Goal: Complete application form

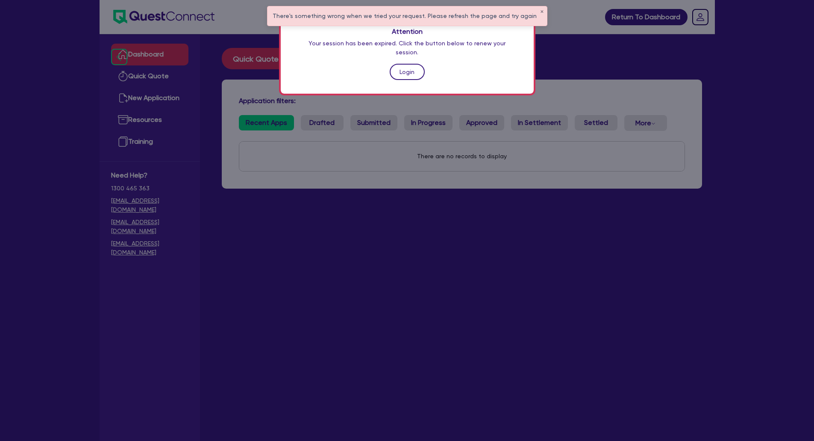
click at [395, 64] on link "Login" at bounding box center [407, 72] width 35 height 16
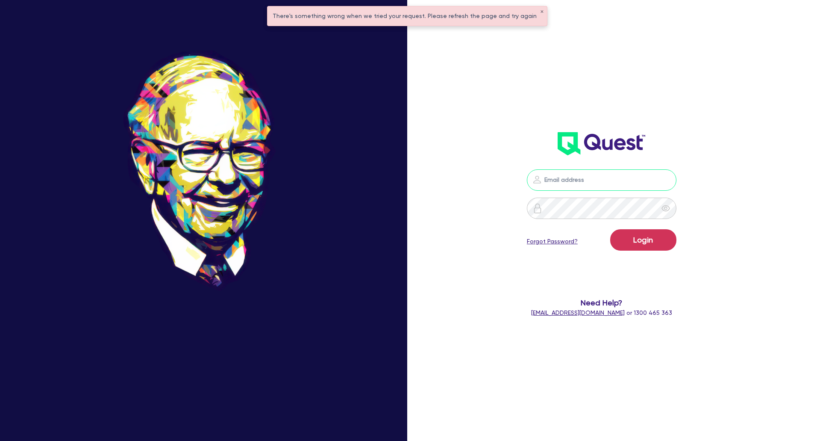
type input "[EMAIL_ADDRESS][DOMAIN_NAME]"
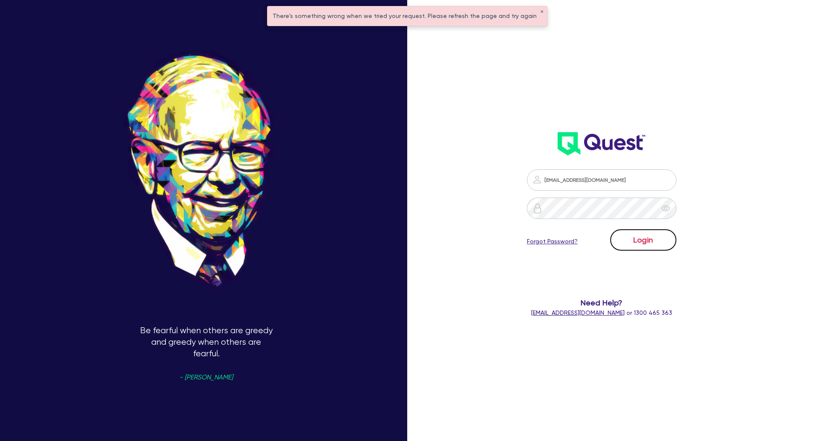
click at [651, 237] on button "Login" at bounding box center [643, 239] width 66 height 21
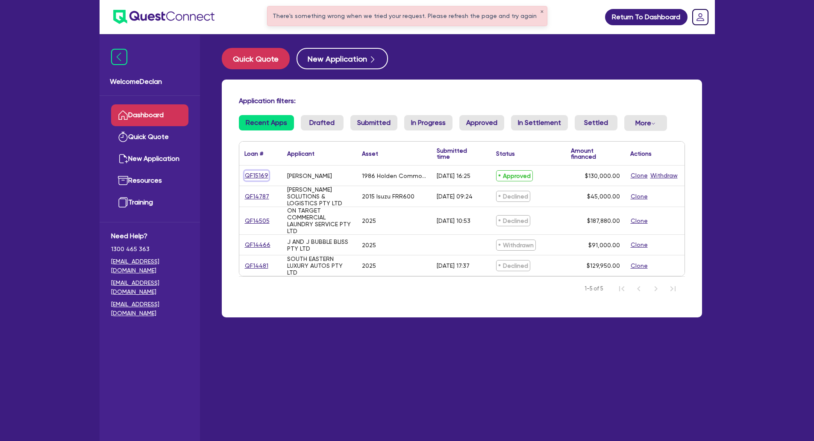
click at [256, 174] on link "QF15169" at bounding box center [256, 176] width 24 height 10
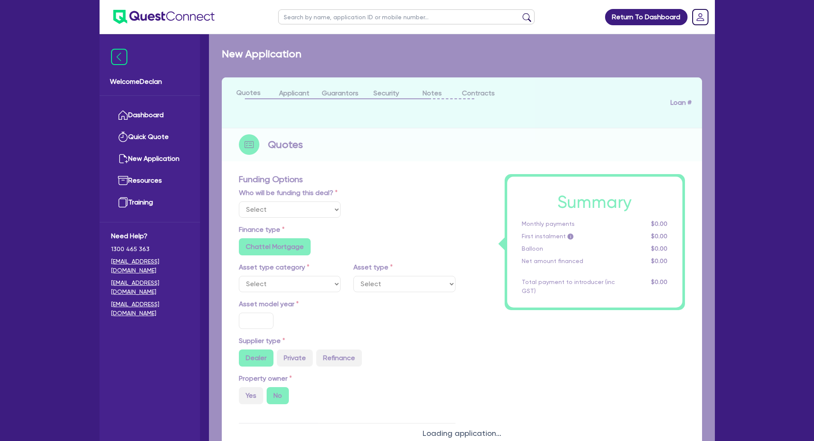
select select "Quest Finance - Own Book"
select select "CARS_AND_LIGHT_TRUCKS"
type input "1986"
radio input "false"
radio input "true"
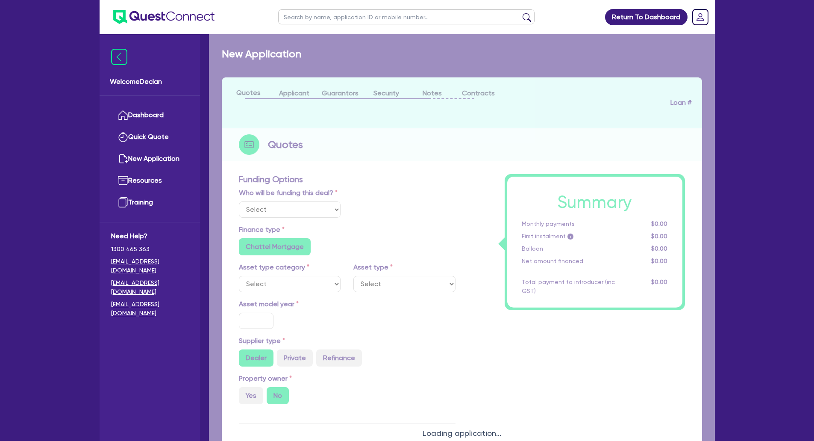
type input "130,000"
type input "11"
type input "14,300"
type input "17.95"
type input "1,000"
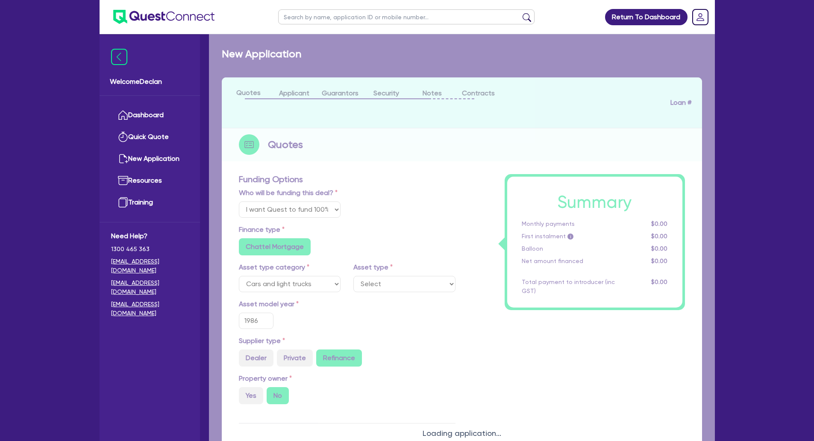
select select "PASSENGER_VEHICLES"
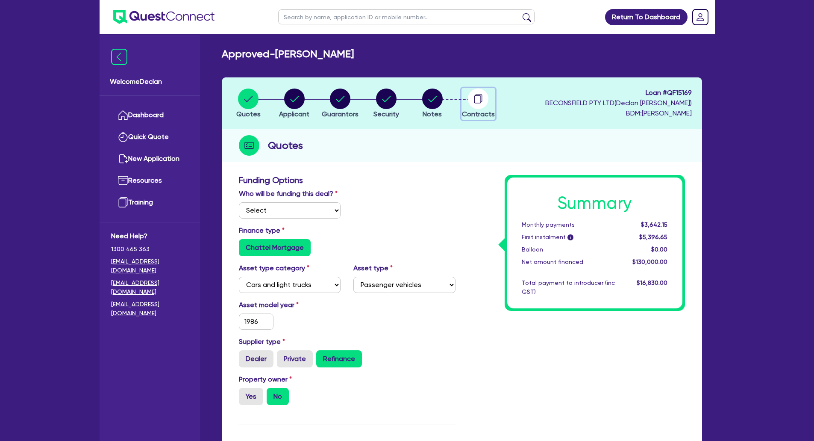
click at [484, 101] on circle "button" at bounding box center [478, 98] width 21 height 21
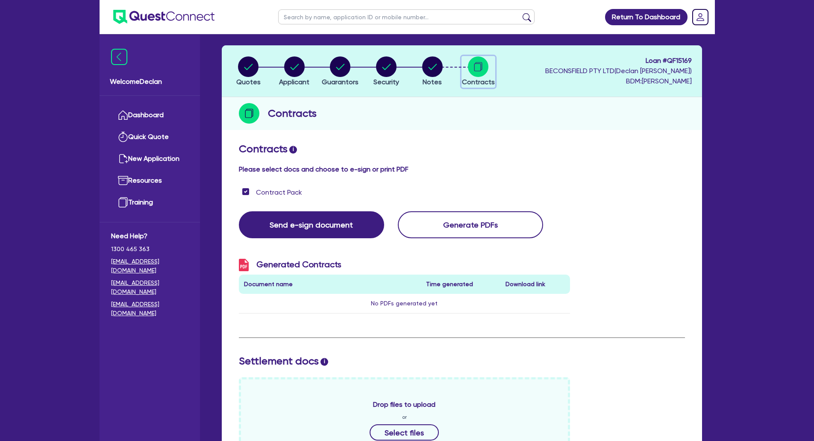
scroll to position [85, 0]
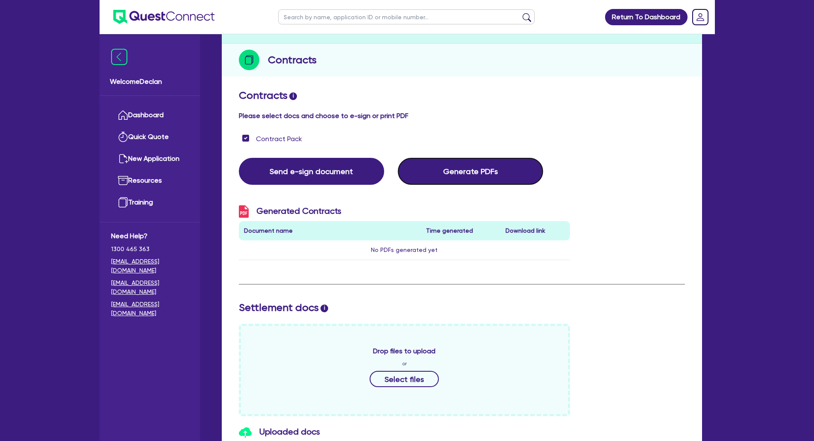
click at [482, 171] on button "Generate PDFs" at bounding box center [470, 171] width 145 height 27
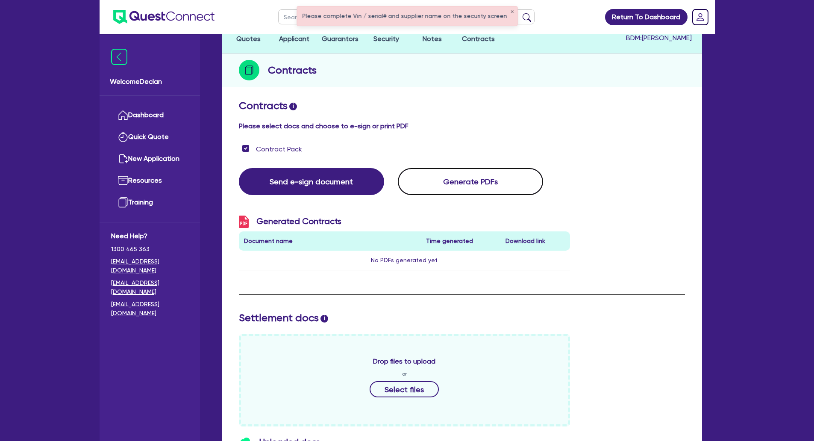
scroll to position [0, 0]
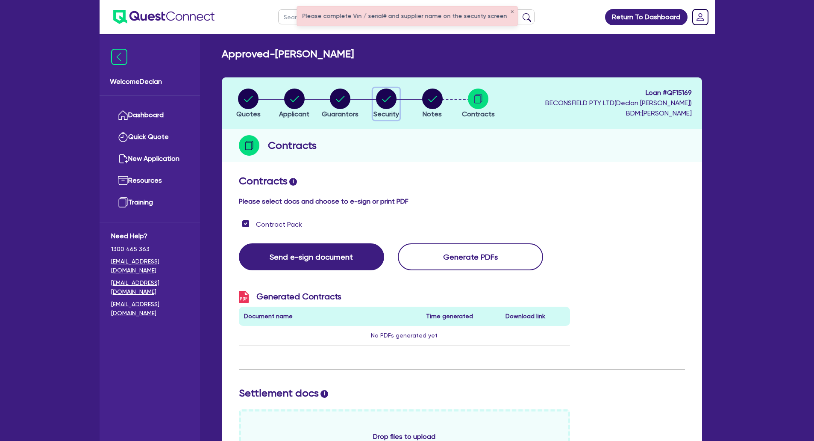
click at [384, 99] on circle "button" at bounding box center [386, 98] width 21 height 21
select select "CARS_AND_LIGHT_TRUCKS"
select select "PASSENGER_VEHICLES"
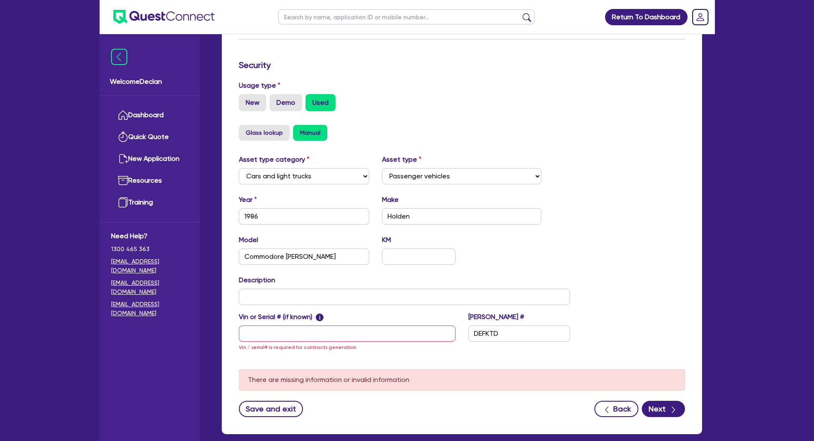
scroll to position [43, 0]
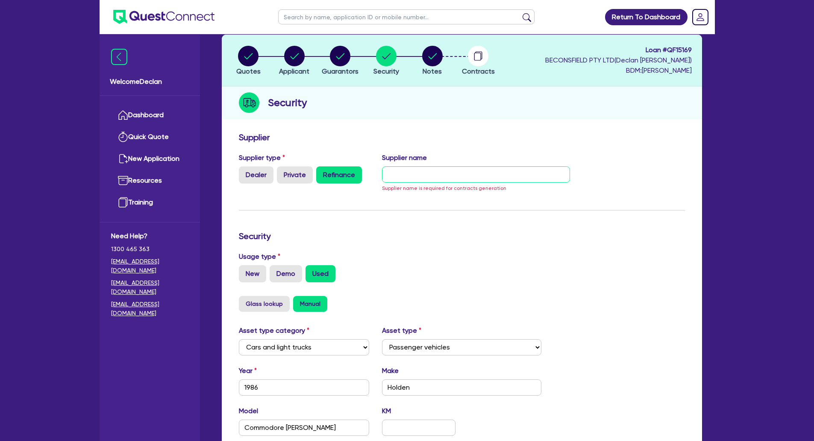
click at [433, 166] on input "text" at bounding box center [476, 174] width 188 height 16
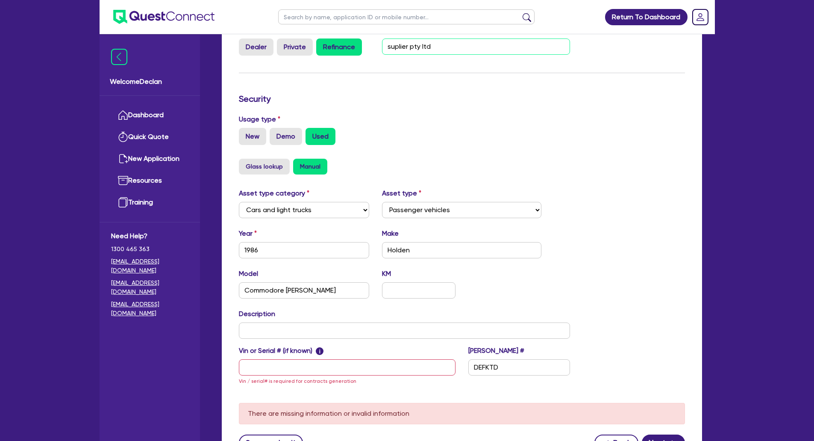
scroll to position [171, 0]
type input "suplier pty ltd"
click at [362, 365] on input "text" at bounding box center [347, 367] width 217 height 16
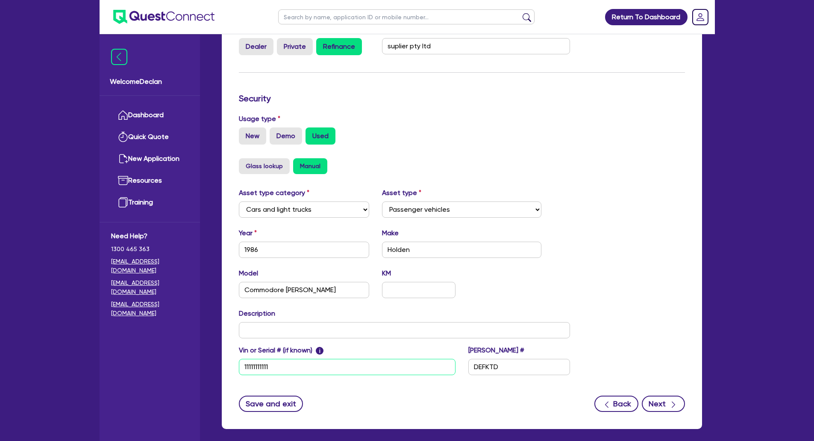
type input "11111111111"
click at [671, 397] on button "Next" at bounding box center [663, 403] width 43 height 16
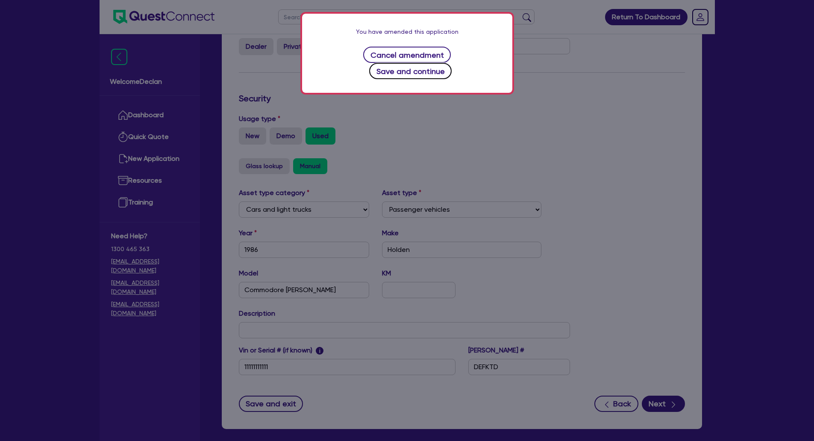
click at [452, 63] on button "Save and continue" at bounding box center [410, 71] width 82 height 16
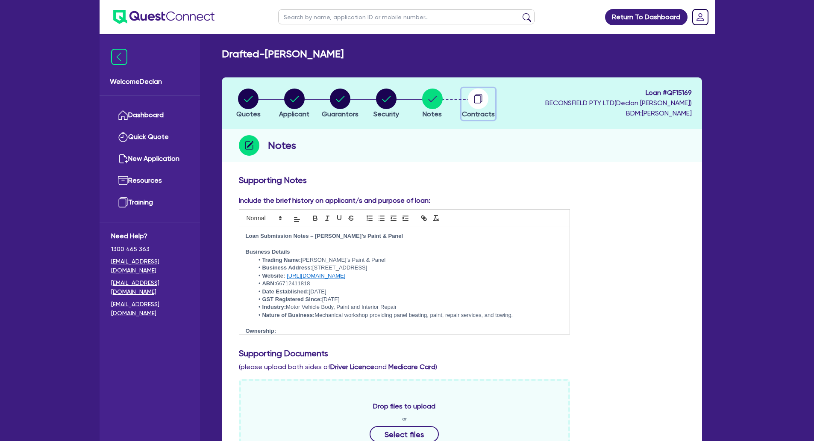
click at [480, 99] on circle "button" at bounding box center [478, 98] width 21 height 21
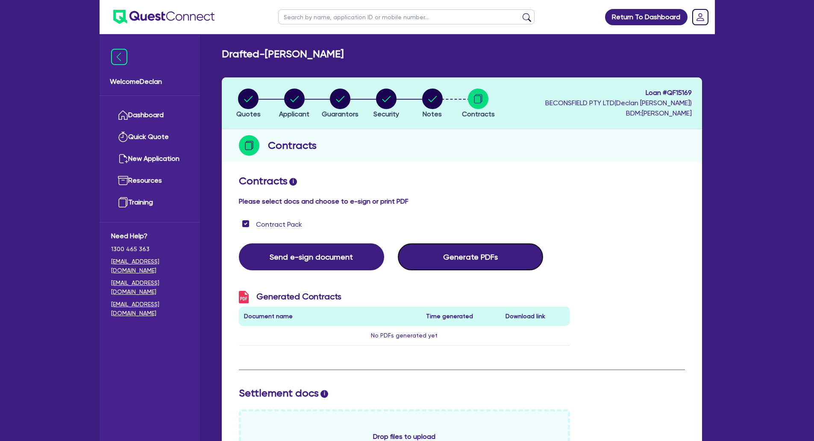
click at [470, 253] on button "Generate PDFs" at bounding box center [470, 256] width 145 height 27
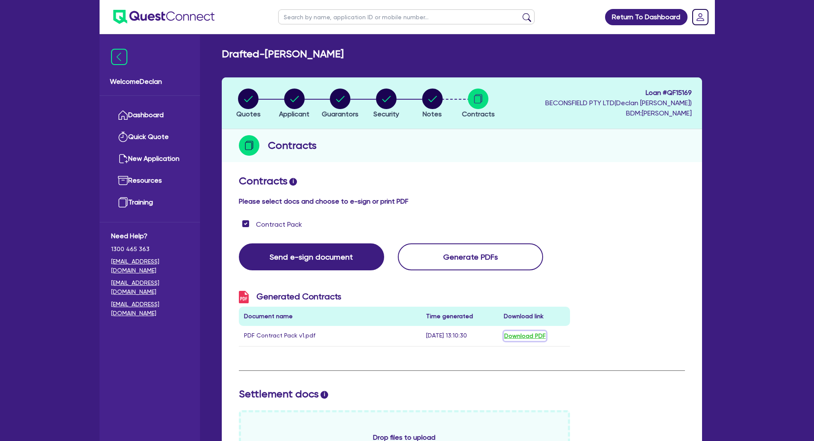
click at [515, 335] on button "Download PDF" at bounding box center [525, 336] width 42 height 10
